Goal: Obtain resource: Download file/media

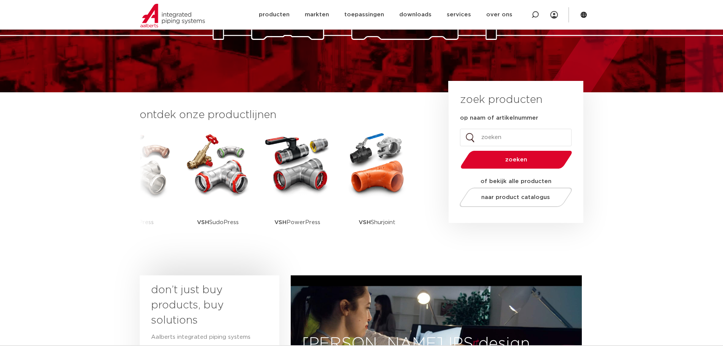
scroll to position [117, 0]
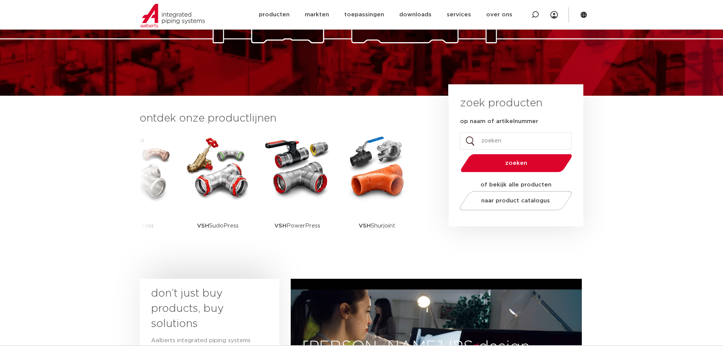
drag, startPoint x: 728, startPoint y: 54, endPoint x: 723, endPoint y: 81, distance: 27.4
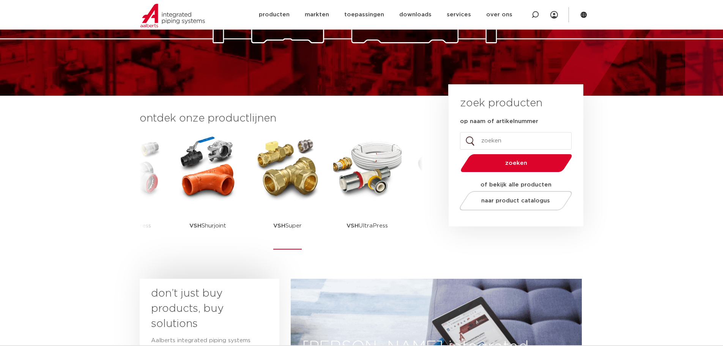
click at [300, 173] on img at bounding box center [287, 168] width 68 height 68
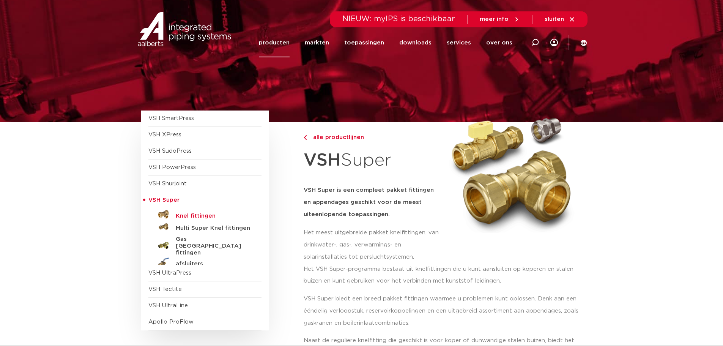
click at [198, 215] on h5 "Knel fittingen" at bounding box center [213, 215] width 75 height 7
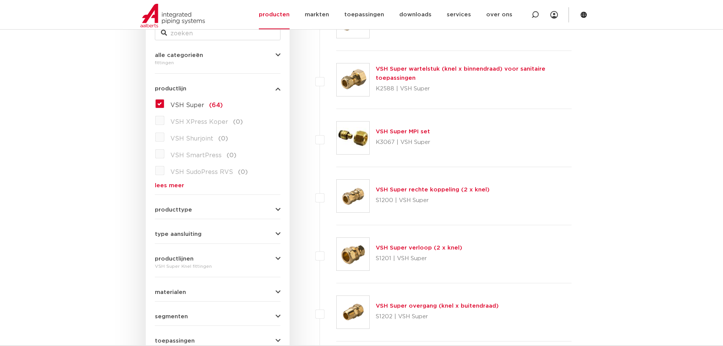
scroll to position [171, 0]
click at [279, 210] on icon "button" at bounding box center [277, 210] width 5 height 6
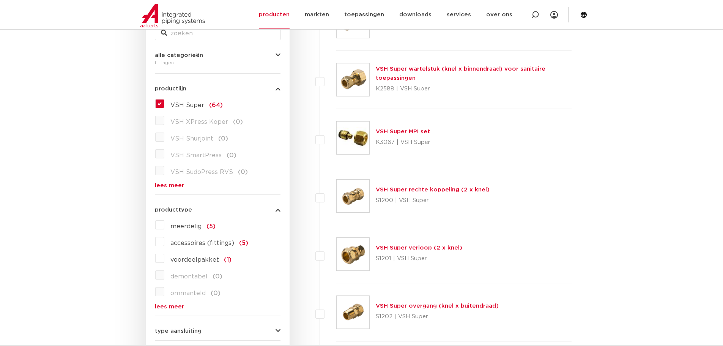
click at [189, 331] on span "type aansluiting" at bounding box center [178, 331] width 47 height 6
click at [278, 210] on icon "button" at bounding box center [277, 210] width 5 height 6
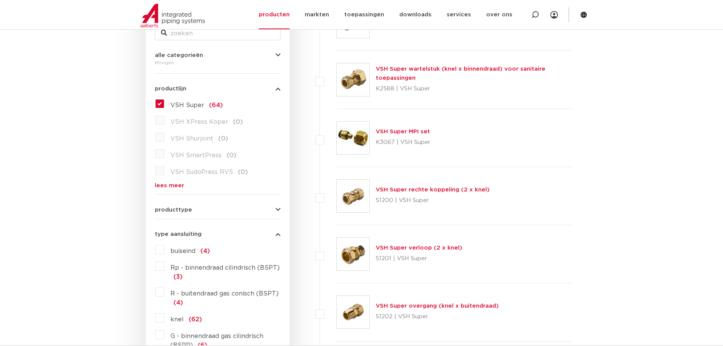
click at [164, 265] on label "Rp - binnendraad cilindrisch (BSPT) (3)" at bounding box center [222, 270] width 116 height 21
click at [0, 0] on input "Rp - binnendraad cilindrisch (BSPT) (3)" at bounding box center [0, 0] width 0 height 0
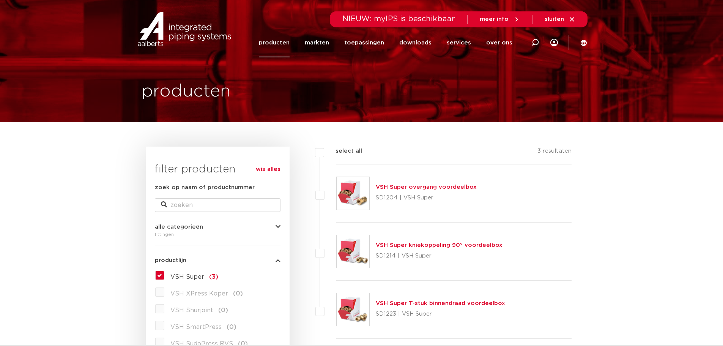
click at [270, 170] on link "wis alles" at bounding box center [268, 169] width 25 height 9
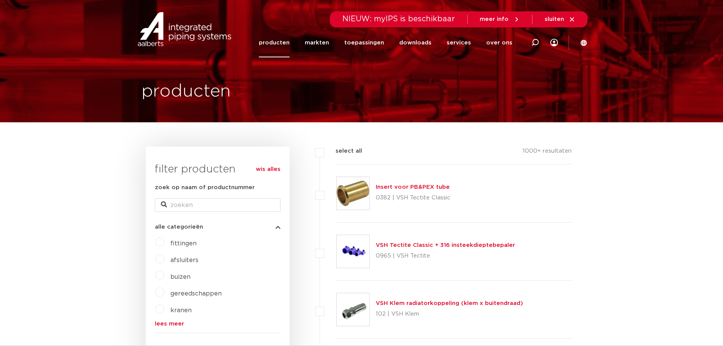
click at [170, 324] on link "lees meer" at bounding box center [218, 323] width 126 height 6
click at [164, 245] on label "fittingen" at bounding box center [180, 242] width 32 height 12
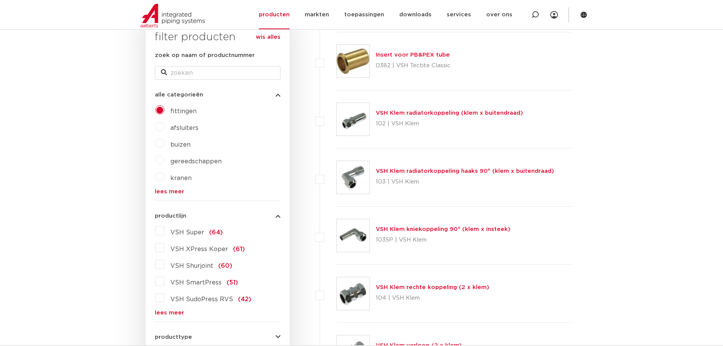
scroll to position [151, 0]
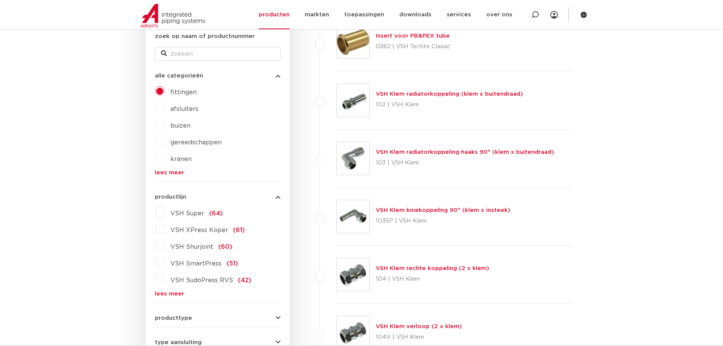
click at [278, 338] on div "type aansluiting press (498) buiseind (137) Rp - binnendraad cilindrisch (BSPT)…" at bounding box center [218, 339] width 126 height 12
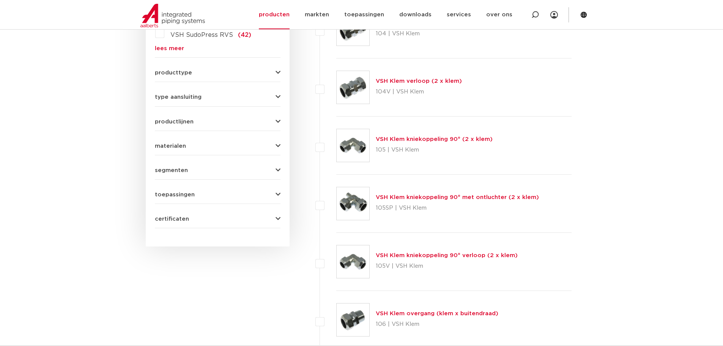
scroll to position [339, 0]
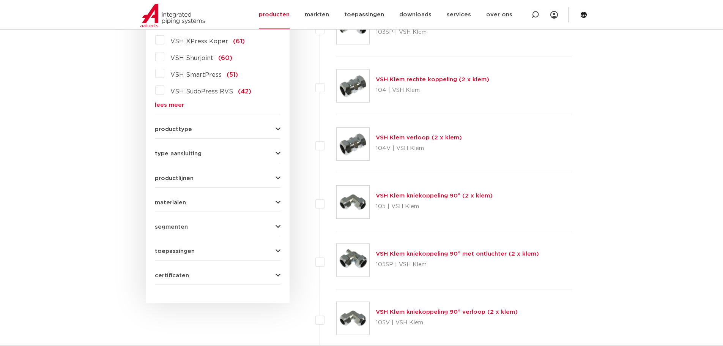
click at [276, 198] on div "materialen messing (311) roestvaststaal (190) staal (125) koper (107) brons (84…" at bounding box center [218, 199] width 126 height 12
click at [276, 201] on icon "button" at bounding box center [277, 202] width 5 height 6
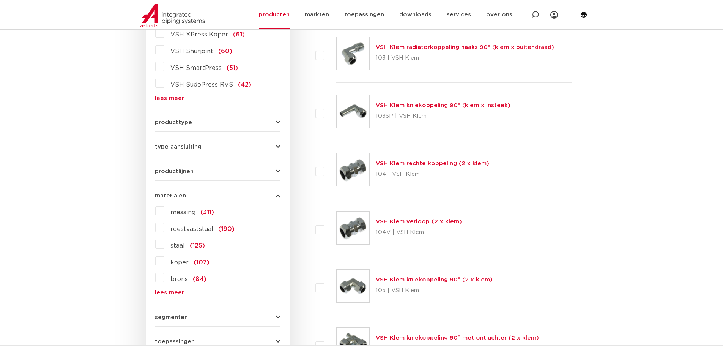
scroll to position [243, 0]
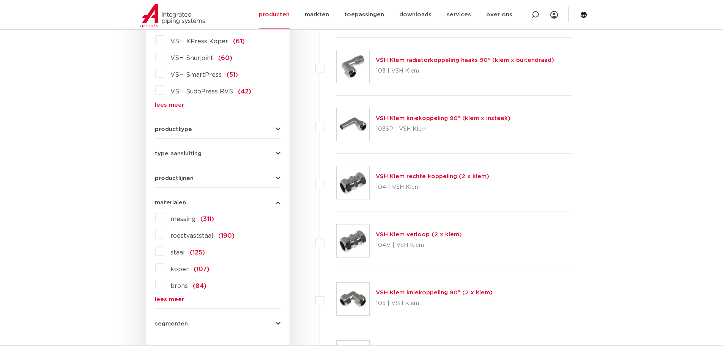
click at [164, 218] on label "messing (311)" at bounding box center [189, 217] width 50 height 12
click at [0, 0] on input "messing (311)" at bounding box center [0, 0] width 0 height 0
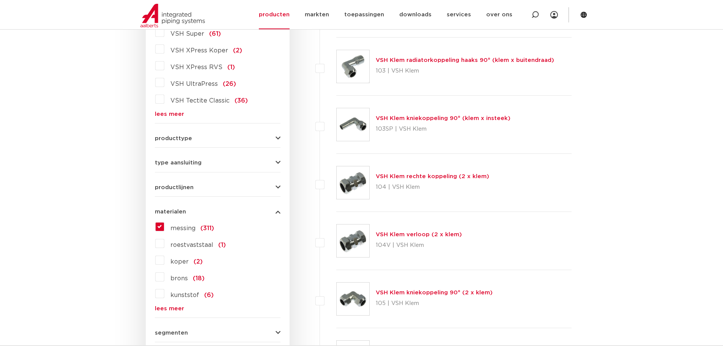
click at [280, 163] on icon "button" at bounding box center [277, 163] width 5 height 6
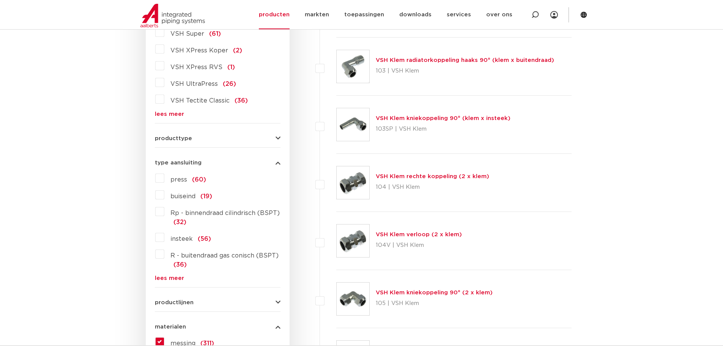
click at [164, 212] on label "Rp - binnendraad cilindrisch (BSPT) (32)" at bounding box center [222, 215] width 116 height 21
click at [0, 0] on input "Rp - binnendraad cilindrisch (BSPT) (32)" at bounding box center [0, 0] width 0 height 0
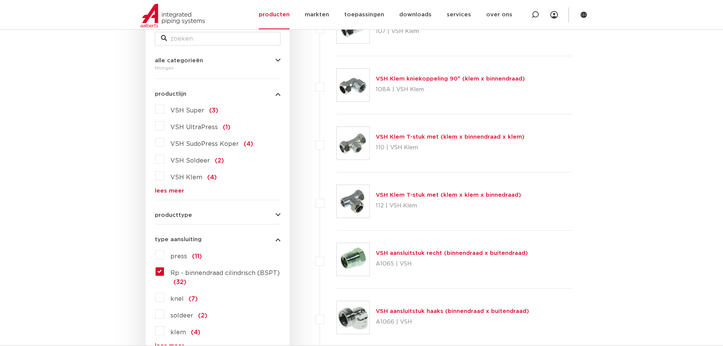
scroll to position [101, 0]
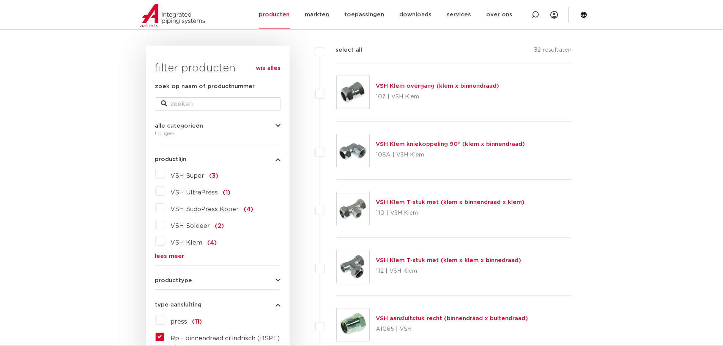
click at [429, 86] on link "VSH Klem overgang (klem x binnendraad)" at bounding box center [436, 86] width 123 height 6
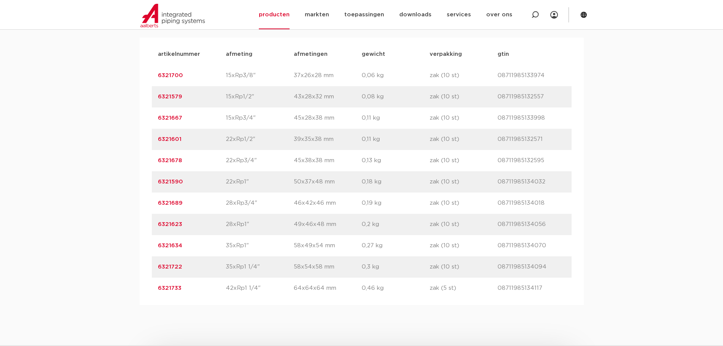
scroll to position [476, 0]
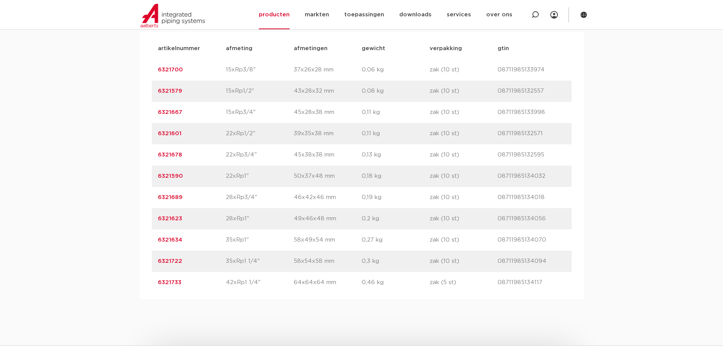
drag, startPoint x: 726, startPoint y: 66, endPoint x: 719, endPoint y: 147, distance: 81.0
click at [719, 147] on html "Zoeken NIEUW: myIPS is beschikbaar meer info sluiten producten markten toepassi…" at bounding box center [361, 140] width 723 height 1232
click at [172, 218] on link "6321623" at bounding box center [170, 218] width 24 height 6
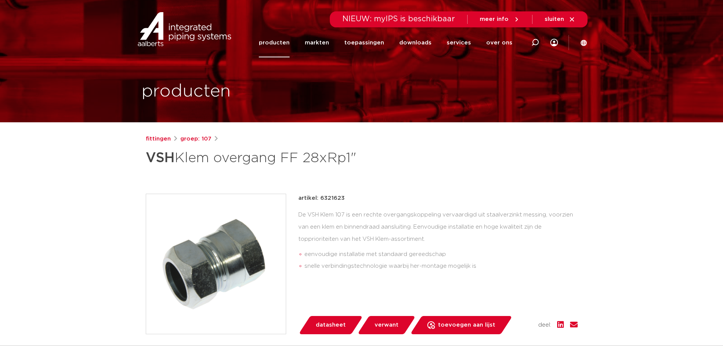
click at [336, 196] on p "artikel: 6321623" at bounding box center [321, 197] width 46 height 9
copy p "6321623"
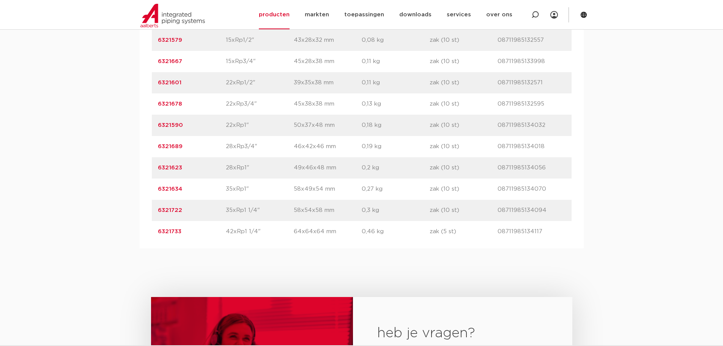
scroll to position [424, 0]
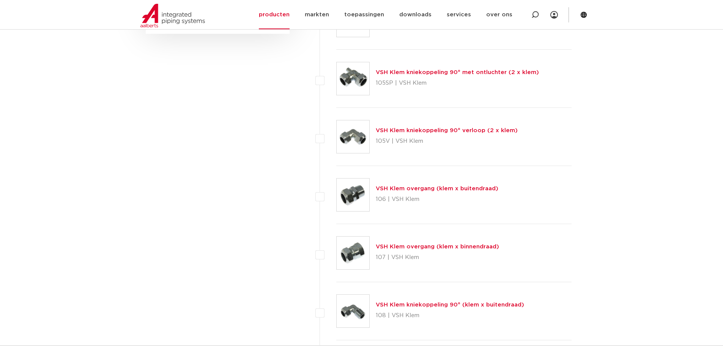
scroll to position [615, 0]
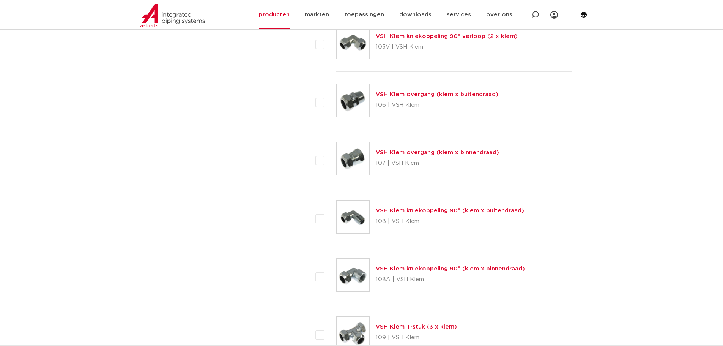
click at [420, 153] on link "VSH Klem overgang (klem x binnendraad)" at bounding box center [436, 152] width 123 height 6
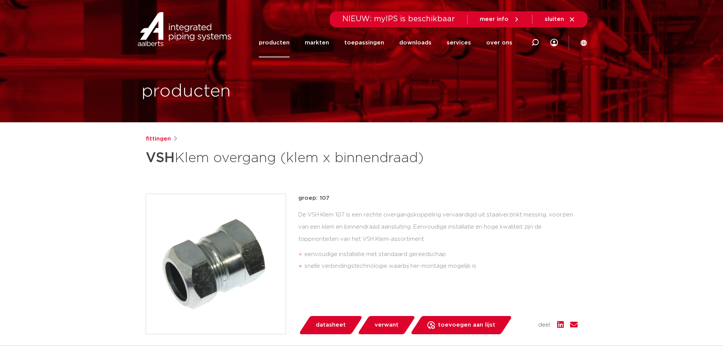
click at [336, 325] on span "datasheet" at bounding box center [331, 325] width 30 height 12
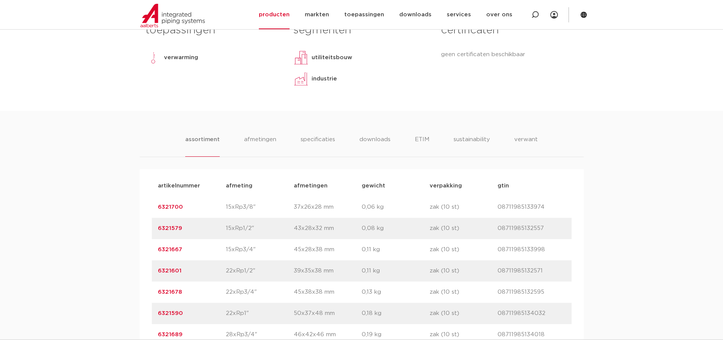
scroll to position [352, 0]
click at [270, 141] on li "afmetingen" at bounding box center [259, 147] width 33 height 22
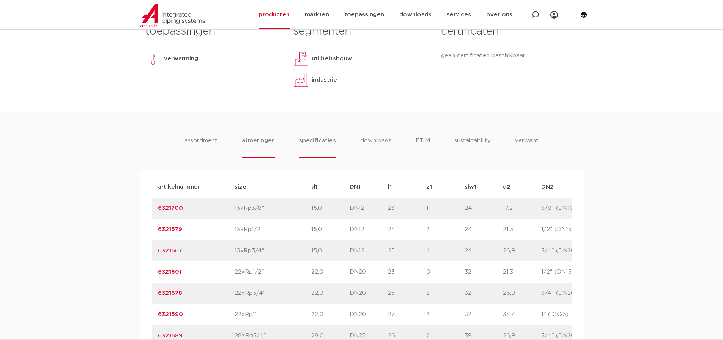
click at [319, 141] on li "specificaties" at bounding box center [317, 147] width 36 height 22
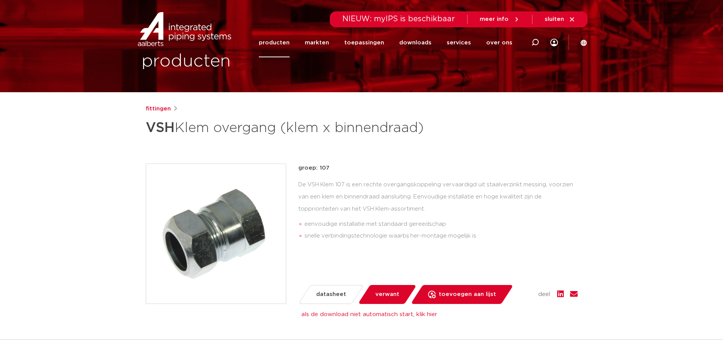
scroll to position [0, 0]
